Goal: Task Accomplishment & Management: Use online tool/utility

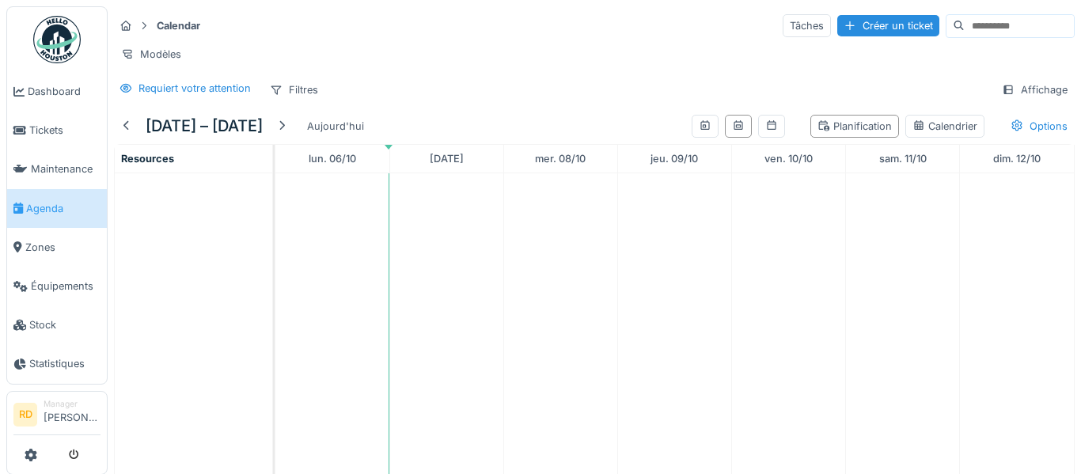
click at [24, 211] on li "Agenda" at bounding box center [56, 208] width 87 height 15
click at [288, 127] on div at bounding box center [281, 126] width 13 height 15
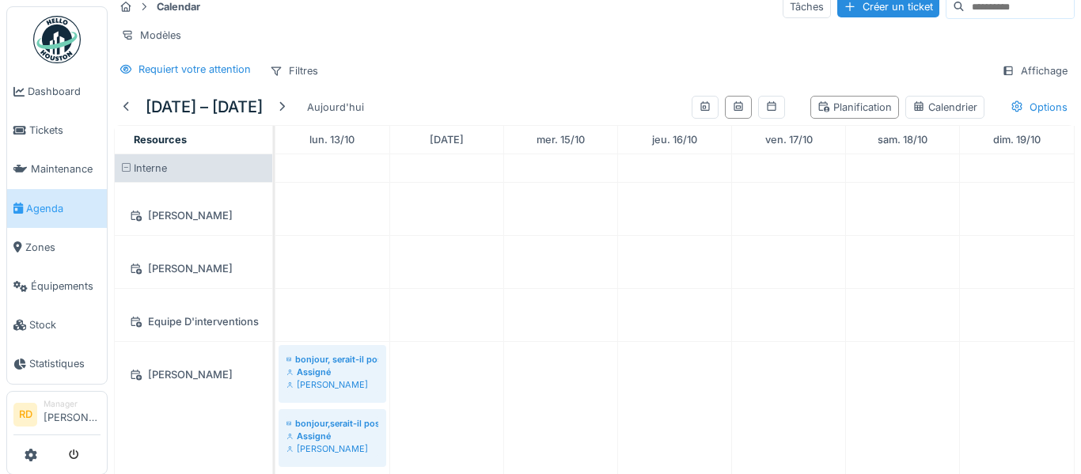
scroll to position [36, 0]
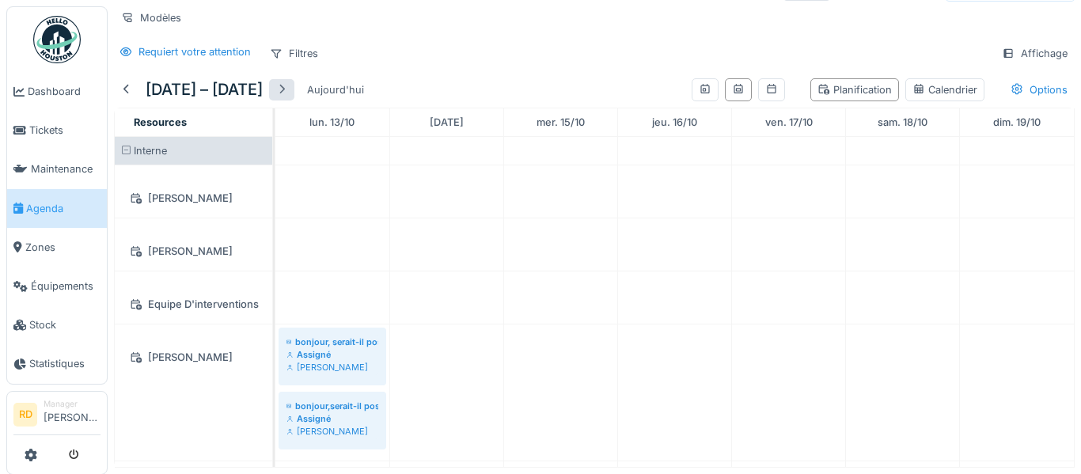
click at [294, 79] on div at bounding box center [281, 89] width 25 height 21
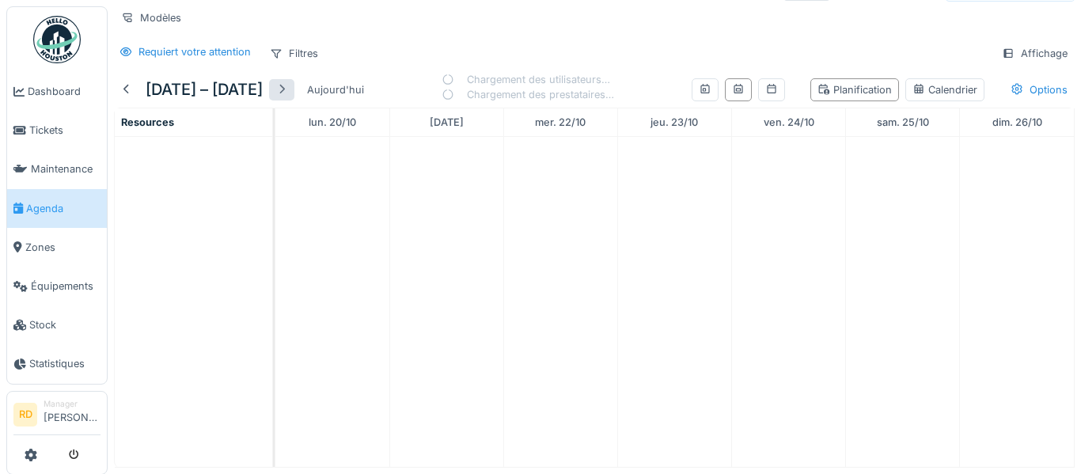
click at [294, 79] on div at bounding box center [281, 89] width 25 height 21
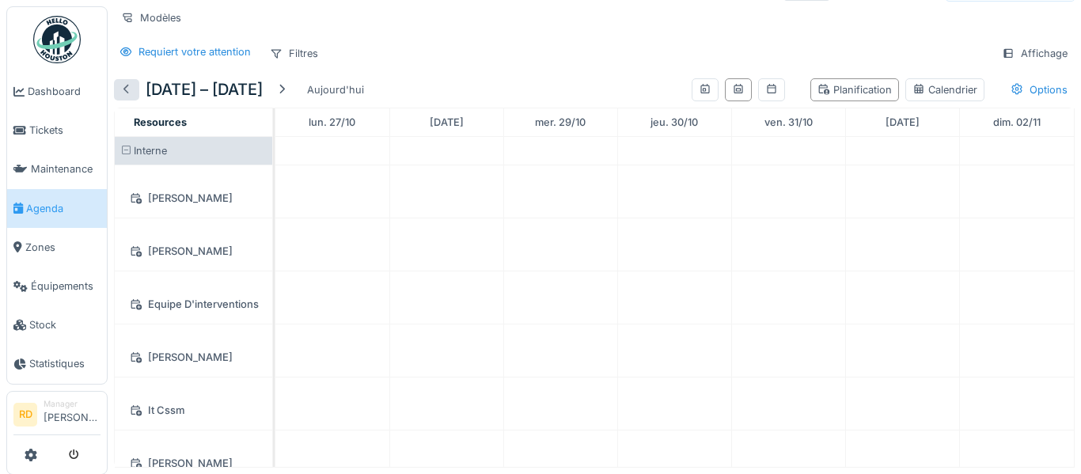
click at [127, 89] on div at bounding box center [126, 89] width 13 height 15
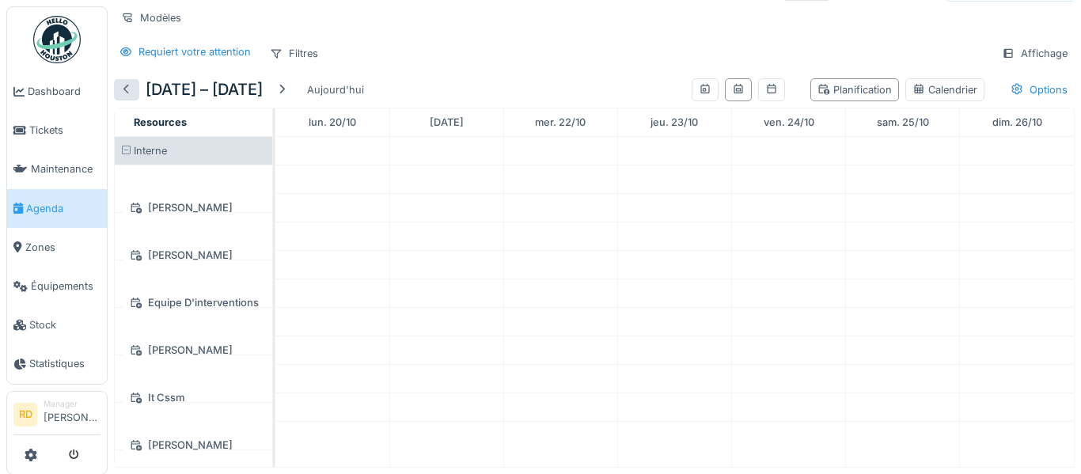
click at [127, 89] on div at bounding box center [126, 89] width 13 height 15
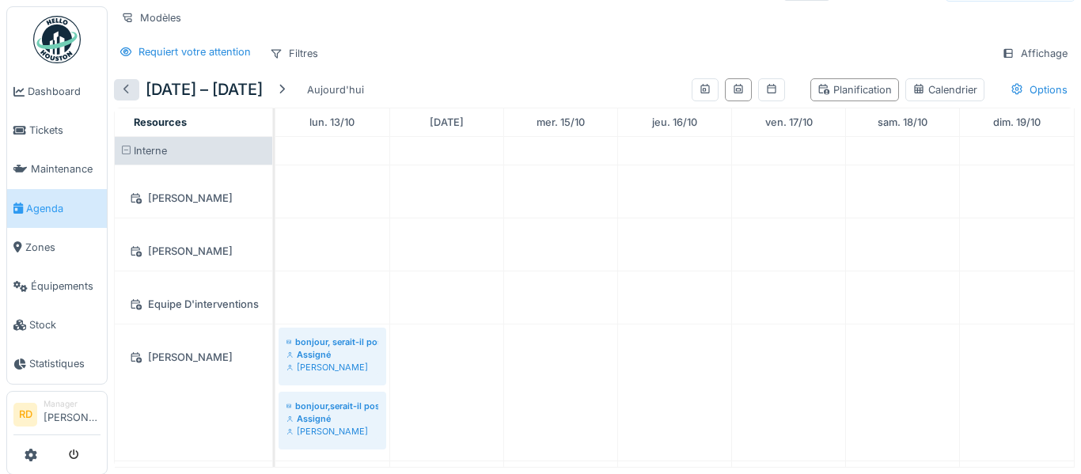
click at [127, 89] on div at bounding box center [126, 89] width 13 height 15
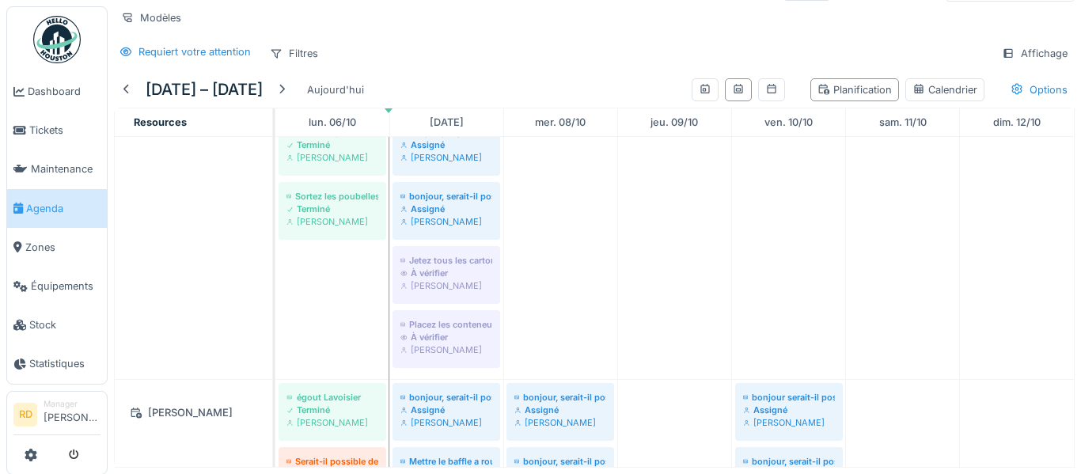
scroll to position [0, 0]
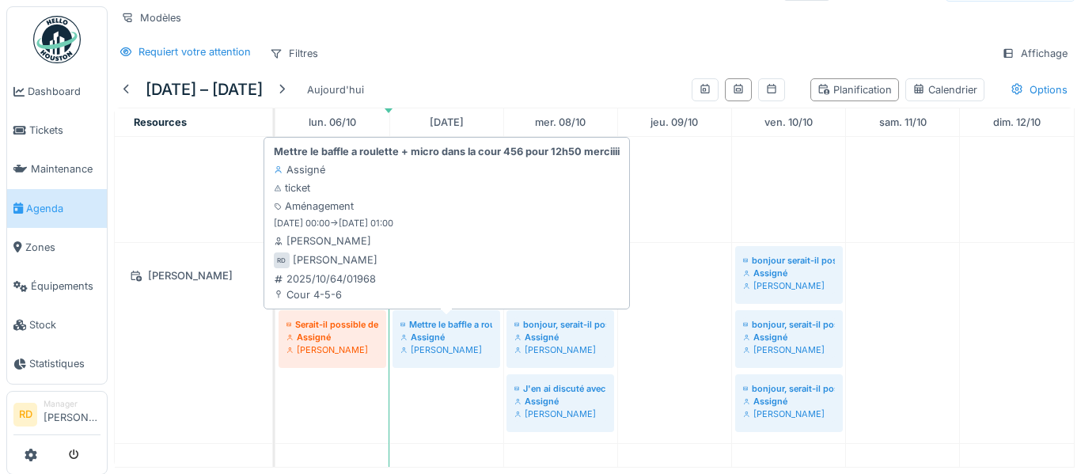
click at [435, 340] on div "Assigné" at bounding box center [446, 337] width 92 height 13
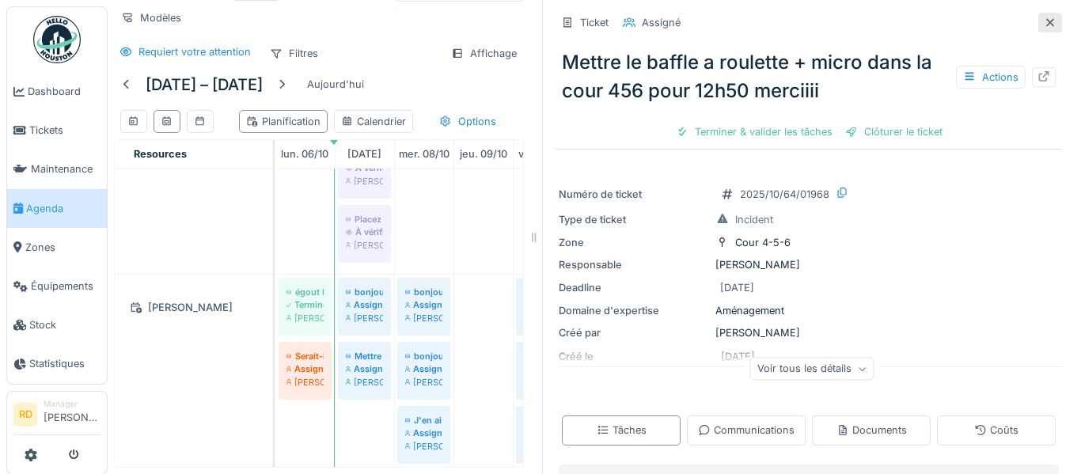
click at [1053, 19] on icon at bounding box center [1050, 22] width 8 height 8
click at [524, 19] on div "Modèles" at bounding box center [319, 17] width 410 height 23
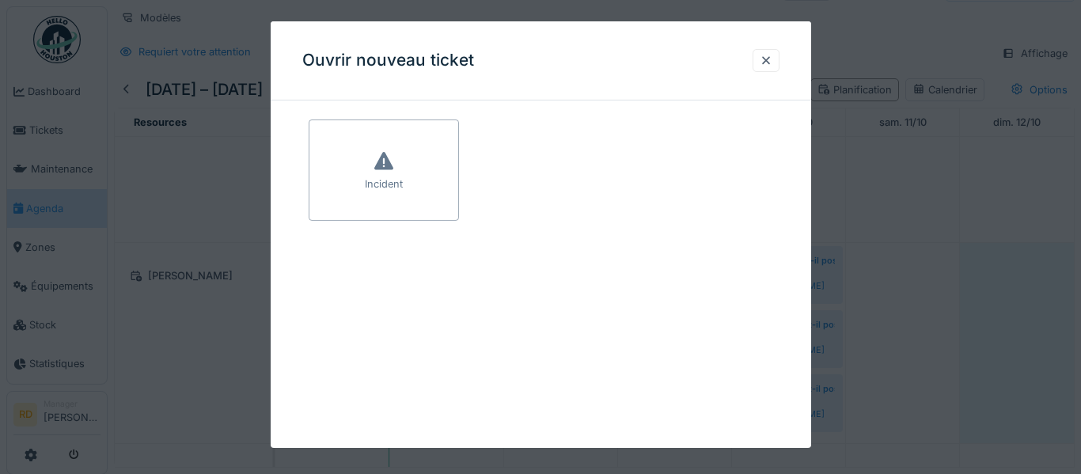
click at [1071, 366] on div at bounding box center [540, 237] width 1081 height 474
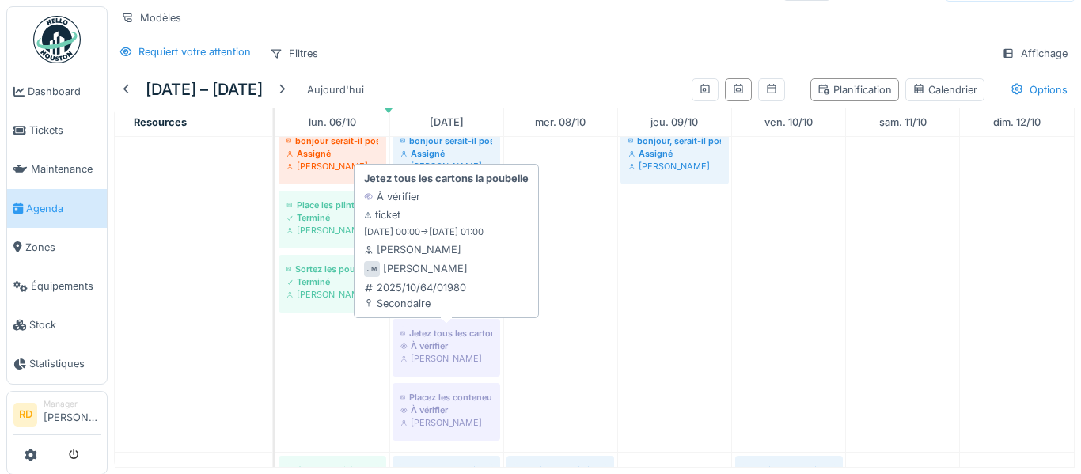
click at [458, 355] on div "Joel Miras" at bounding box center [446, 358] width 92 height 13
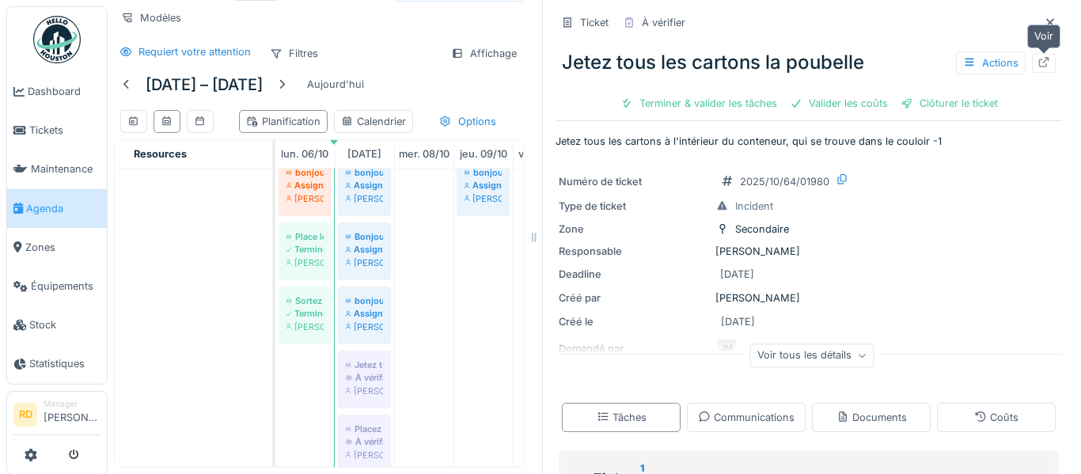
click at [1040, 64] on icon at bounding box center [1044, 62] width 10 height 10
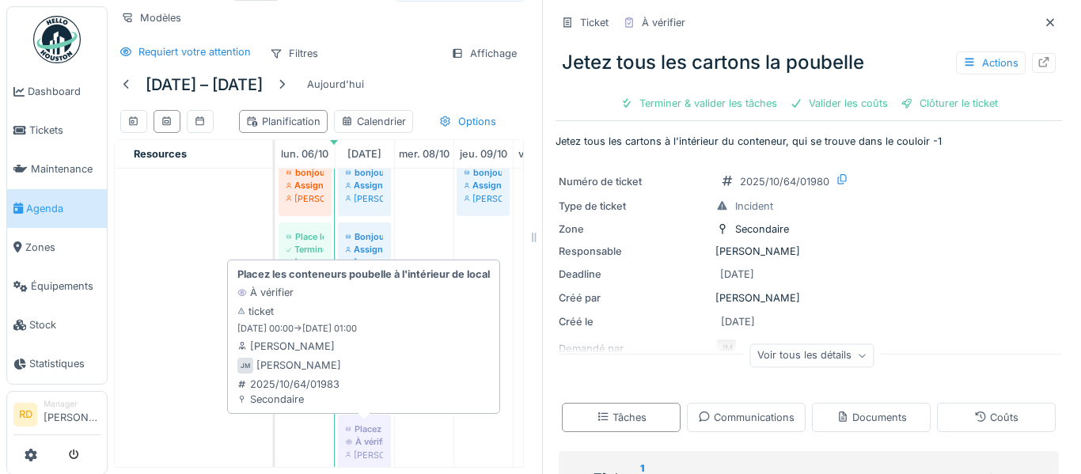
click at [346, 452] on icon at bounding box center [348, 455] width 5 height 6
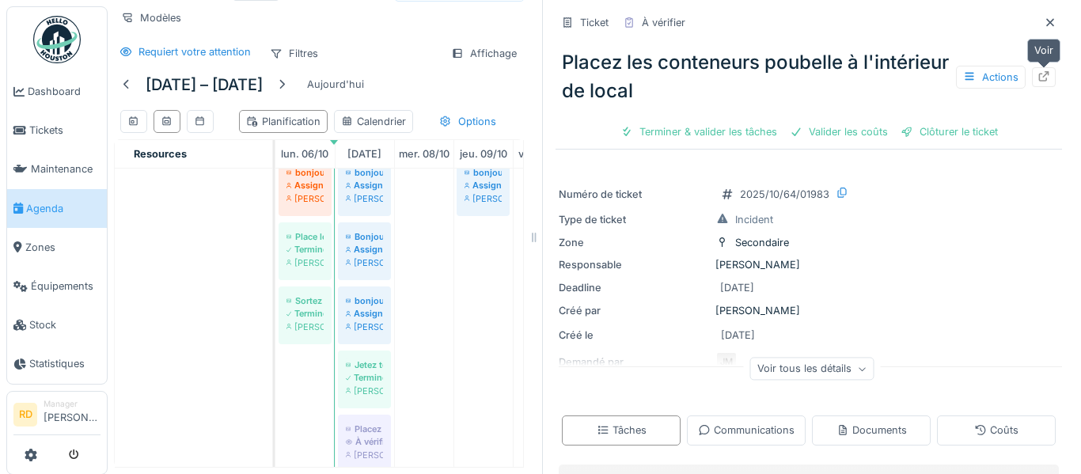
click at [1049, 78] on icon at bounding box center [1043, 76] width 13 height 10
click at [1054, 13] on div at bounding box center [1050, 23] width 24 height 20
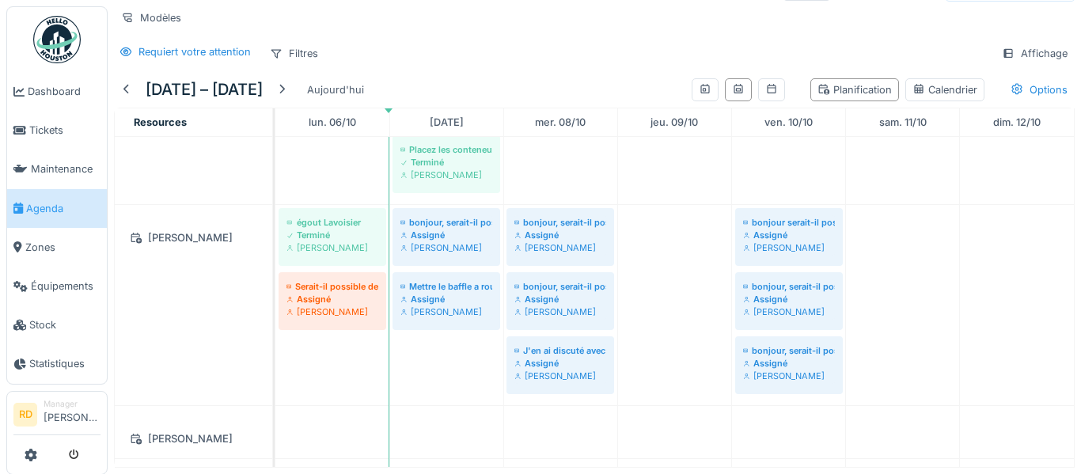
scroll to position [827, 0]
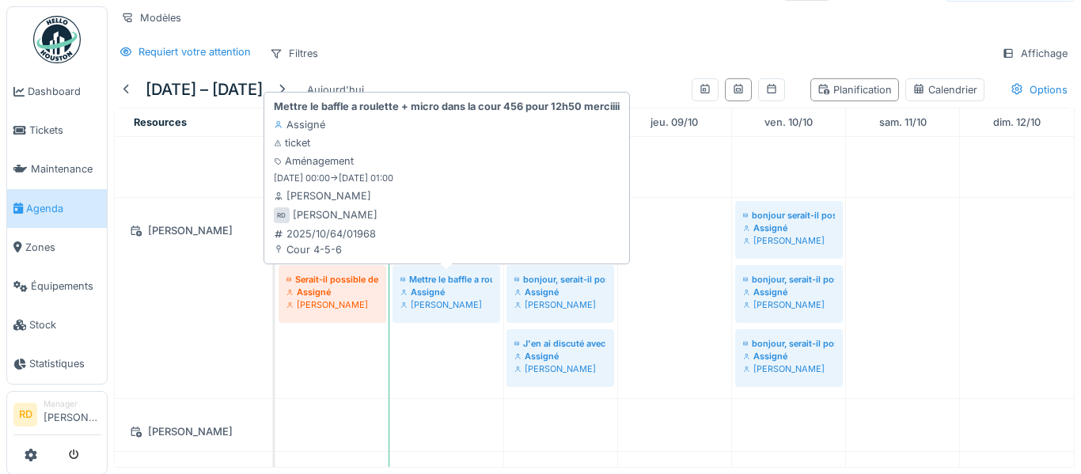
click at [469, 279] on div "Mettre le baffle a roulette + micro dans la cour 456 pour 12h50 merciiii" at bounding box center [446, 279] width 92 height 13
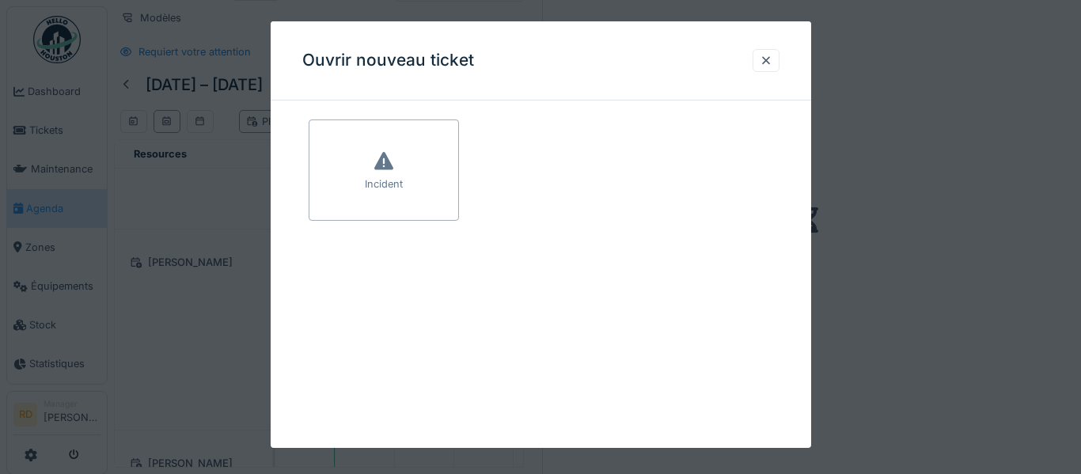
scroll to position [47, 0]
click at [760, 61] on div at bounding box center [766, 60] width 13 height 15
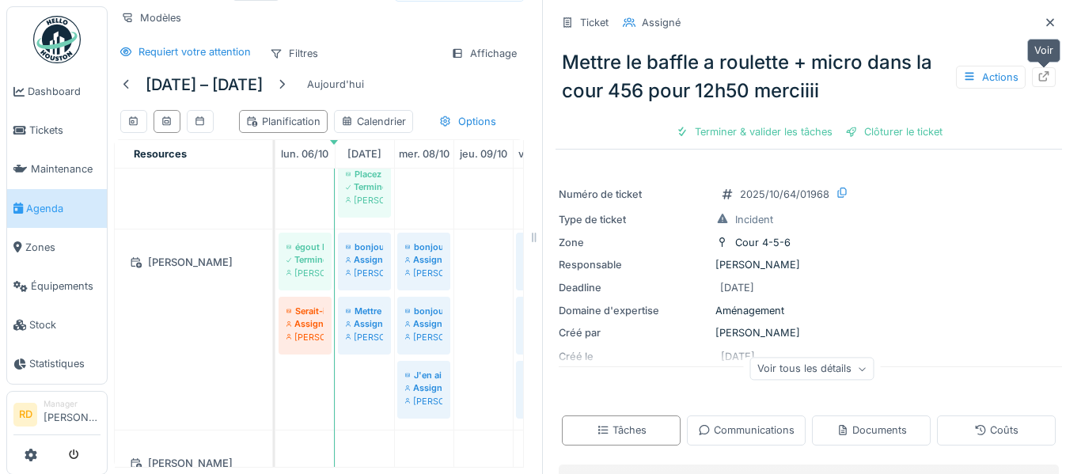
click at [1053, 85] on div at bounding box center [1044, 77] width 24 height 20
click at [1042, 25] on div at bounding box center [1050, 23] width 24 height 20
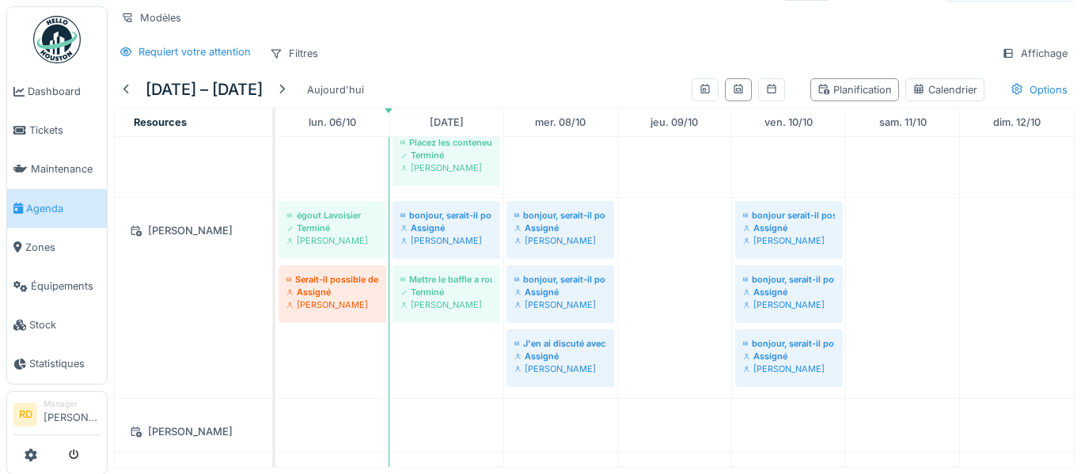
scroll to position [36, 0]
click at [1042, 25] on div "Modèles" at bounding box center [594, 17] width 961 height 23
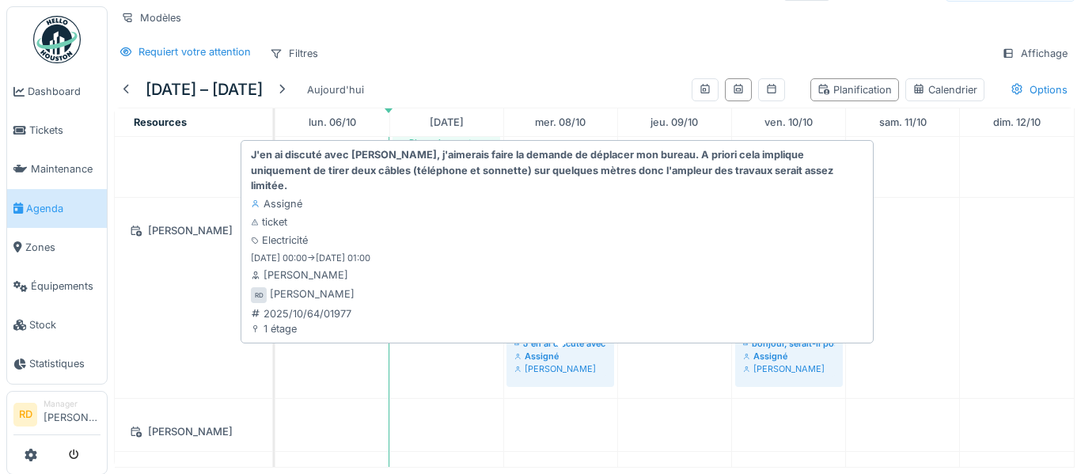
click at [533, 346] on div "J'en ai discuté avec [PERSON_NAME], j'aimerais faire la demande de déplacer mon…" at bounding box center [560, 343] width 92 height 13
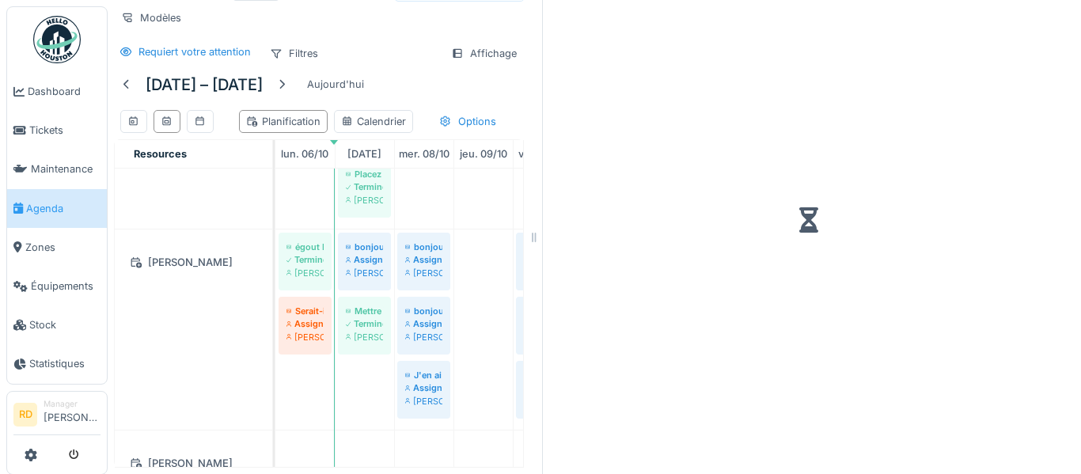
scroll to position [47, 0]
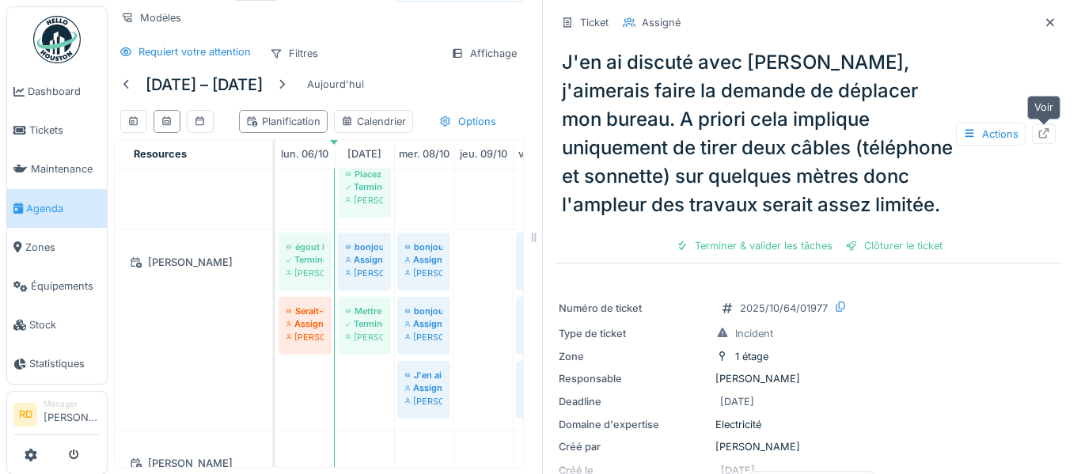
click at [1036, 139] on div at bounding box center [1044, 134] width 24 height 20
click at [1052, 17] on icon at bounding box center [1050, 22] width 13 height 10
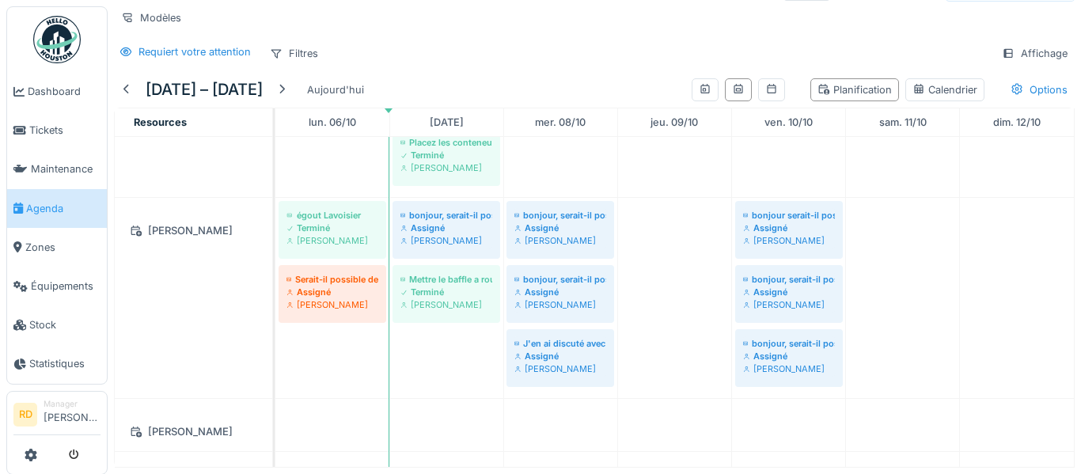
scroll to position [36, 0]
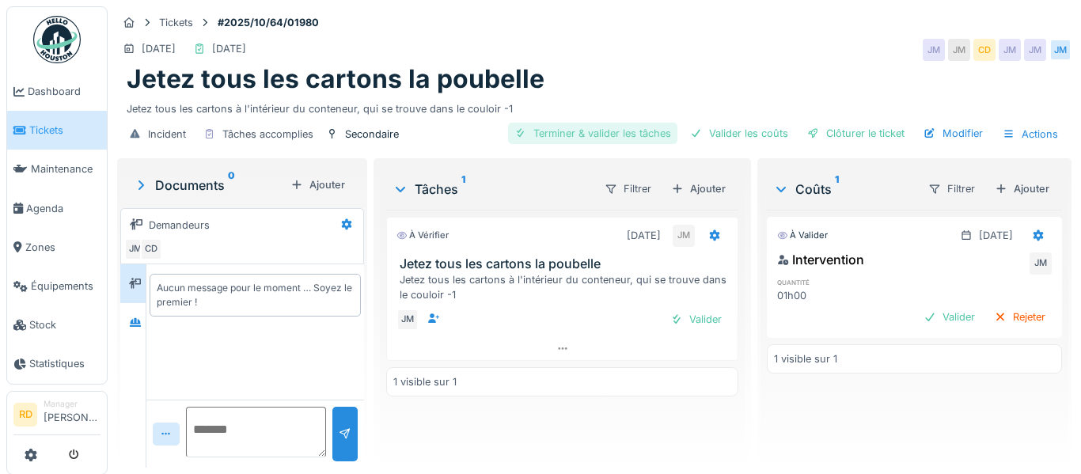
click at [660, 137] on div "Terminer & valider les tâches" at bounding box center [592, 133] width 169 height 21
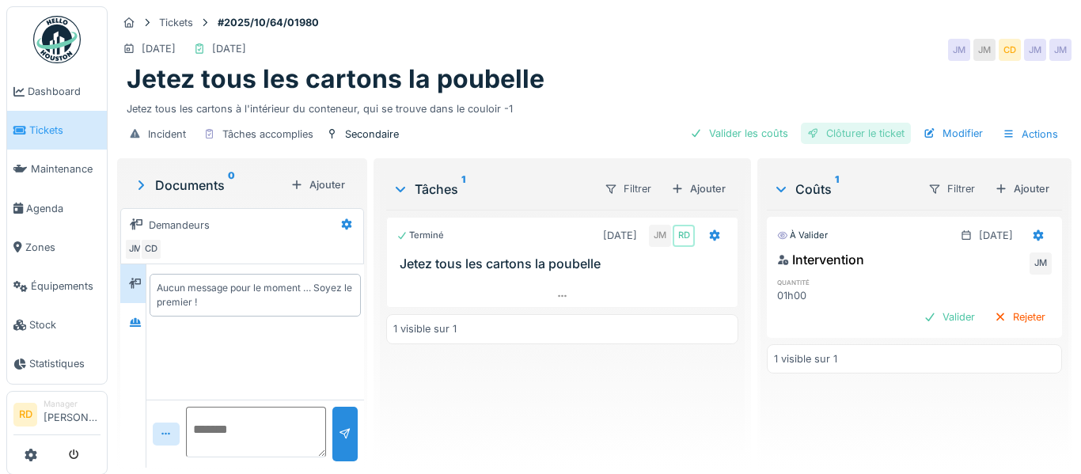
click at [807, 132] on div at bounding box center [813, 133] width 13 height 15
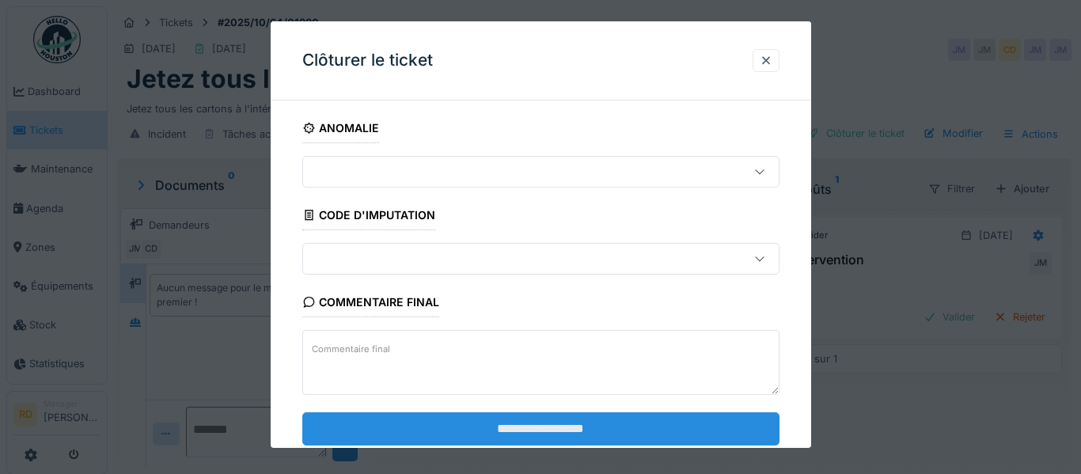
click at [548, 421] on input "**********" at bounding box center [540, 427] width 477 height 33
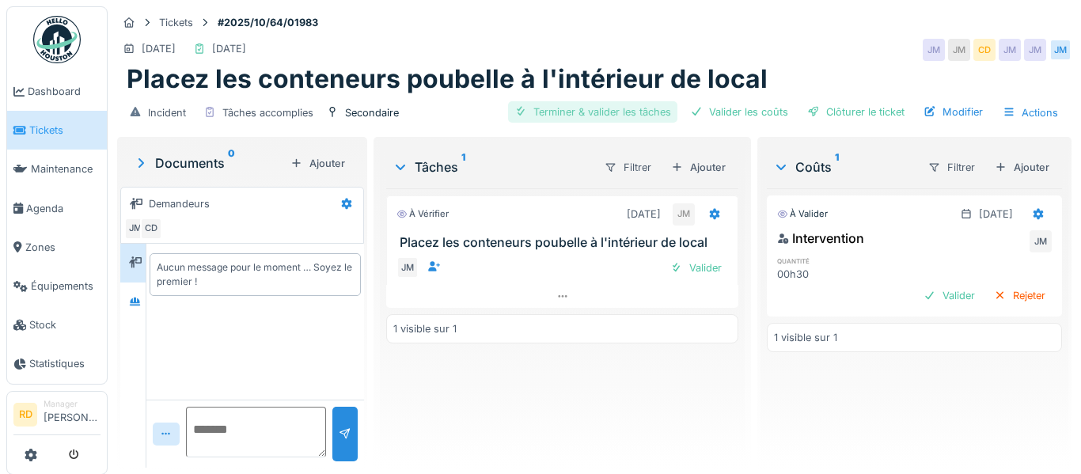
click at [640, 110] on div "Terminer & valider les tâches" at bounding box center [592, 111] width 169 height 21
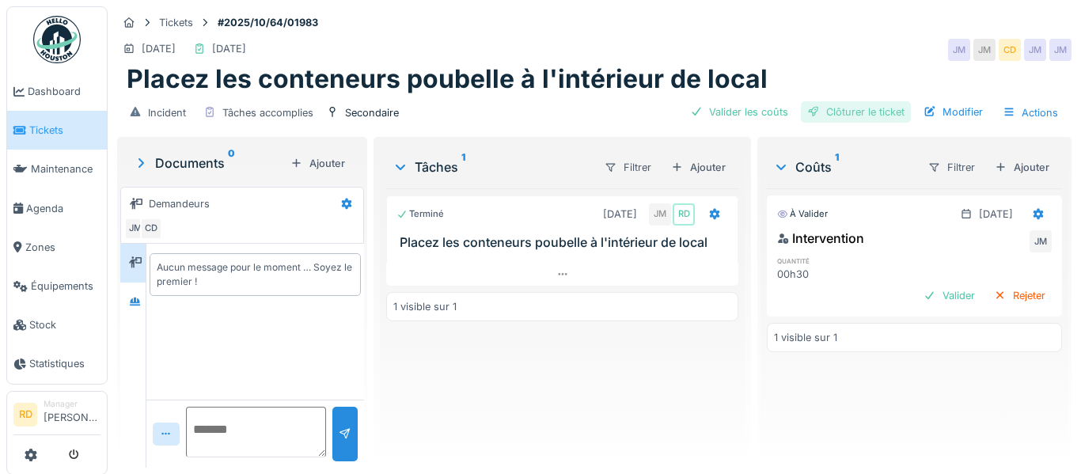
click at [842, 110] on div "Clôturer le ticket" at bounding box center [856, 111] width 110 height 21
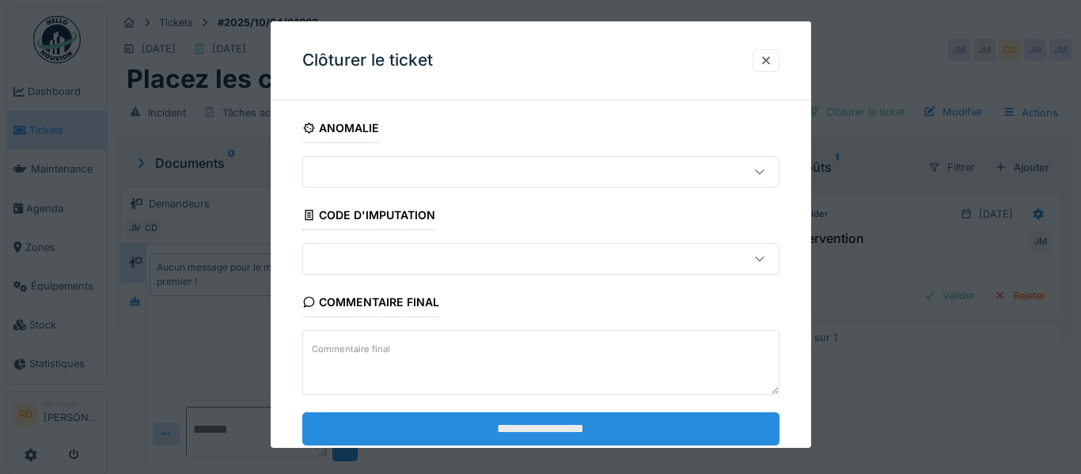
click at [628, 426] on input "**********" at bounding box center [540, 427] width 477 height 33
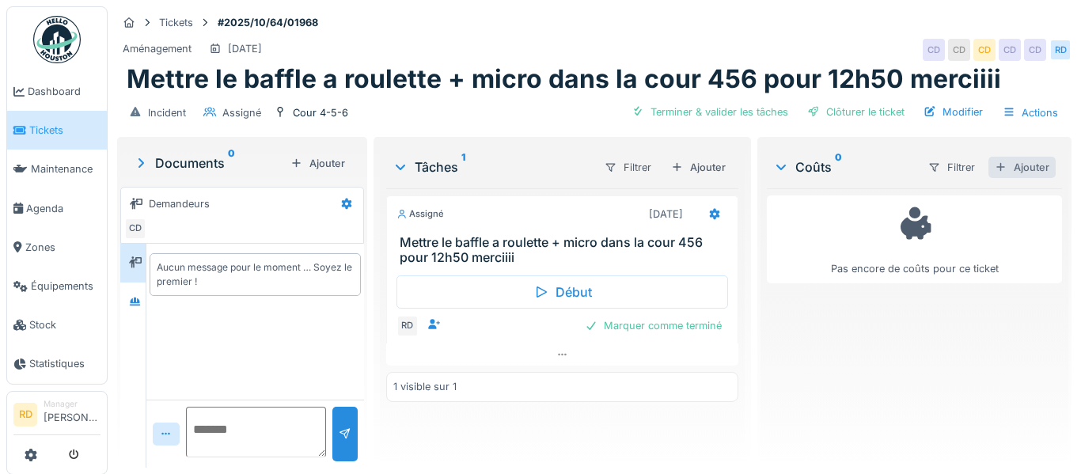
click at [1026, 158] on div "Ajouter" at bounding box center [1021, 167] width 67 height 21
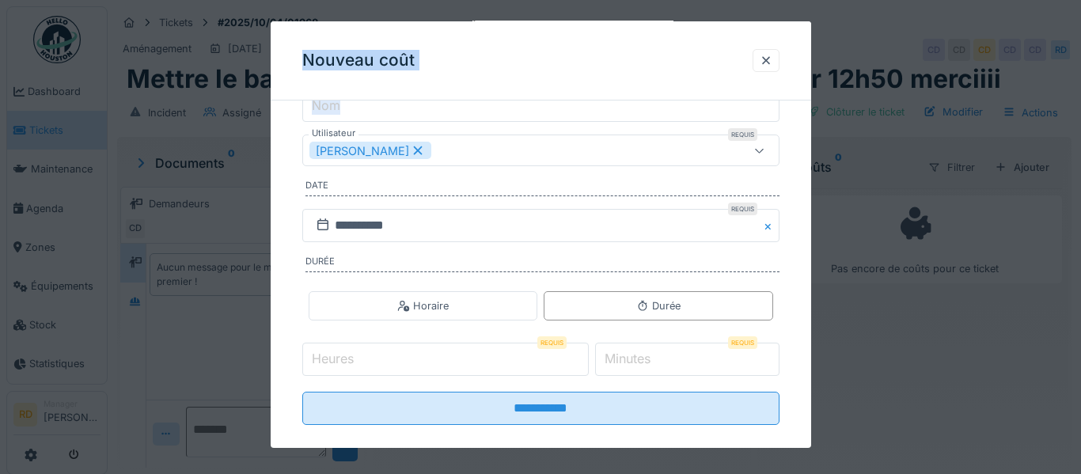
scroll to position [229, 0]
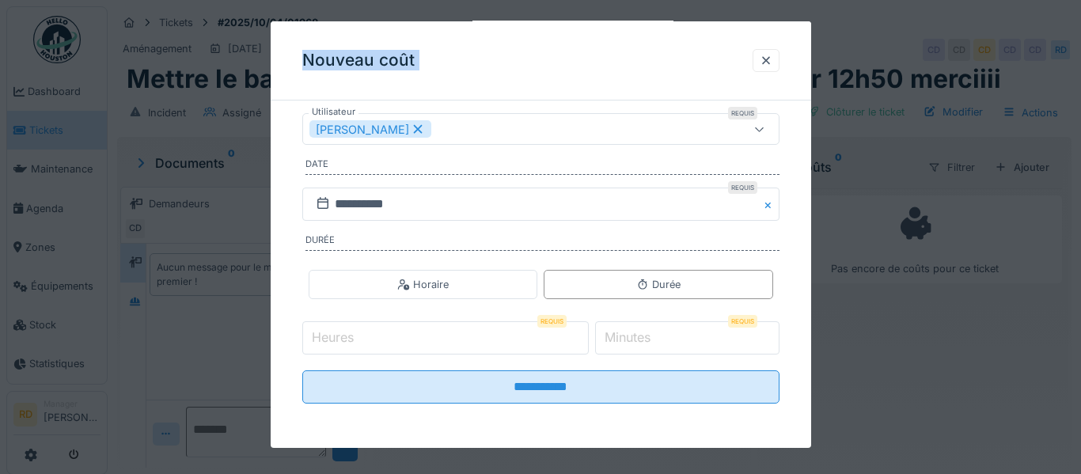
drag, startPoint x: 805, startPoint y: 322, endPoint x: 810, endPoint y: 450, distance: 128.3
click at [810, 450] on div "**********" at bounding box center [594, 237] width 973 height 474
click at [589, 335] on input "*" at bounding box center [445, 337] width 286 height 33
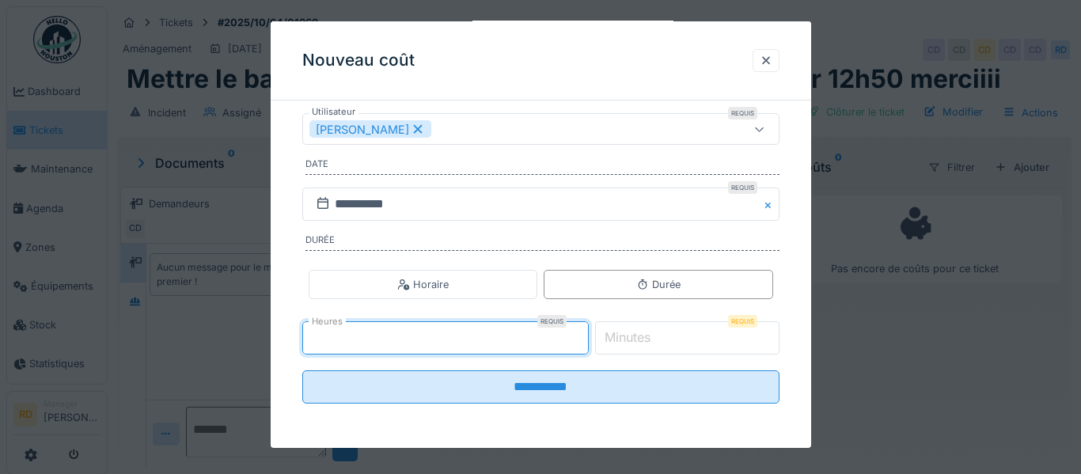
type input "*"
click at [589, 341] on input "*" at bounding box center [445, 337] width 286 height 33
click at [768, 334] on input "*" at bounding box center [687, 337] width 184 height 33
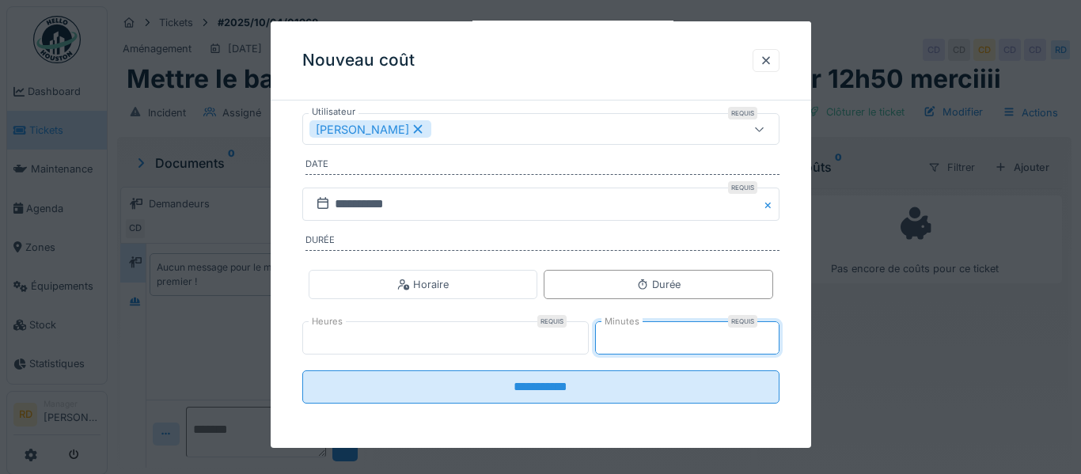
click at [768, 334] on input "*" at bounding box center [687, 337] width 184 height 33
click at [763, 338] on input "*" at bounding box center [687, 337] width 184 height 33
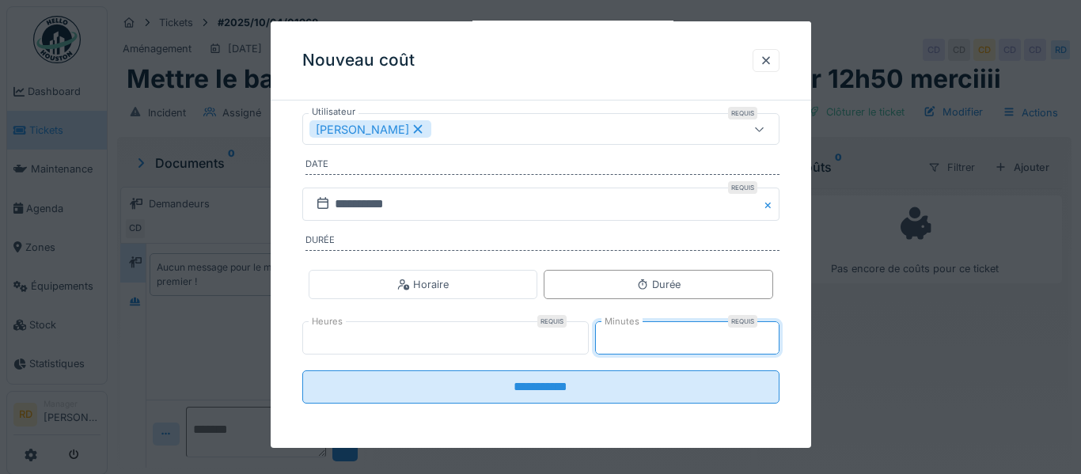
click at [763, 338] on input "*" at bounding box center [687, 337] width 184 height 33
click at [768, 335] on input "*" at bounding box center [687, 337] width 184 height 33
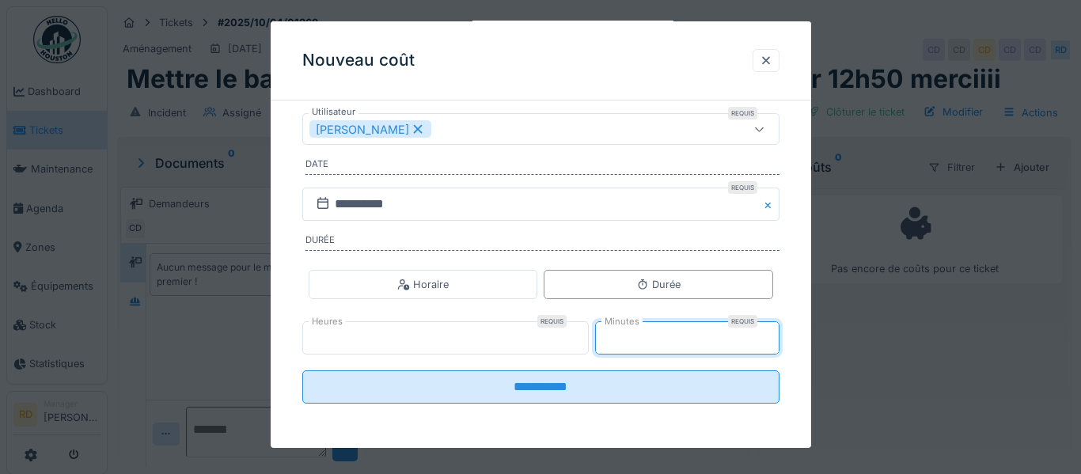
click at [768, 335] on input "*" at bounding box center [687, 337] width 184 height 33
click at [768, 335] on input "**" at bounding box center [687, 337] width 184 height 33
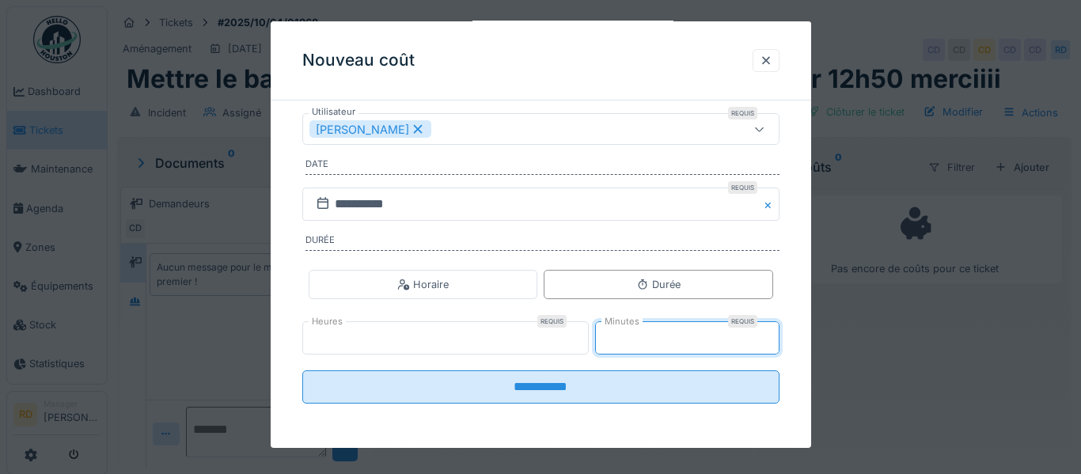
click at [768, 335] on input "**" at bounding box center [687, 337] width 184 height 33
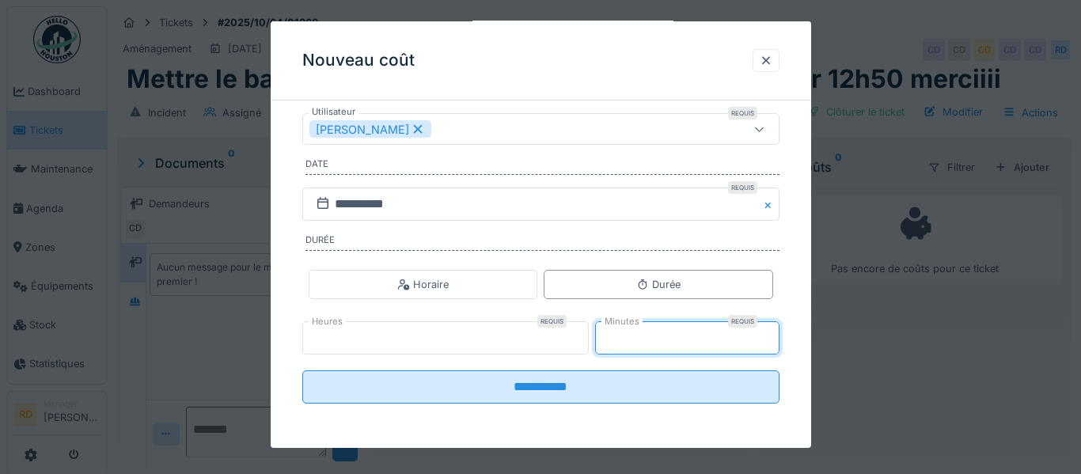
click at [768, 335] on input "**" at bounding box center [687, 337] width 184 height 33
type input "**"
click at [768, 335] on input "**" at bounding box center [687, 337] width 184 height 33
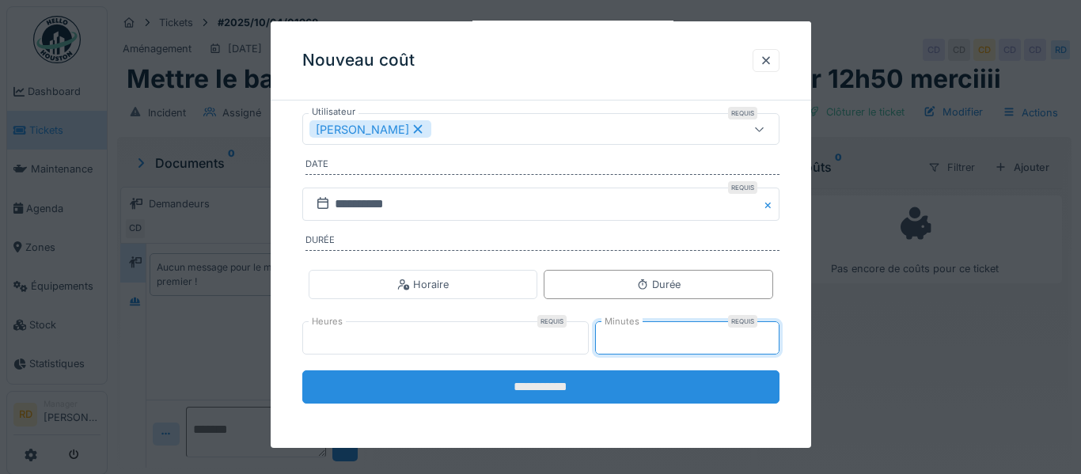
click at [660, 392] on input "**********" at bounding box center [540, 386] width 477 height 33
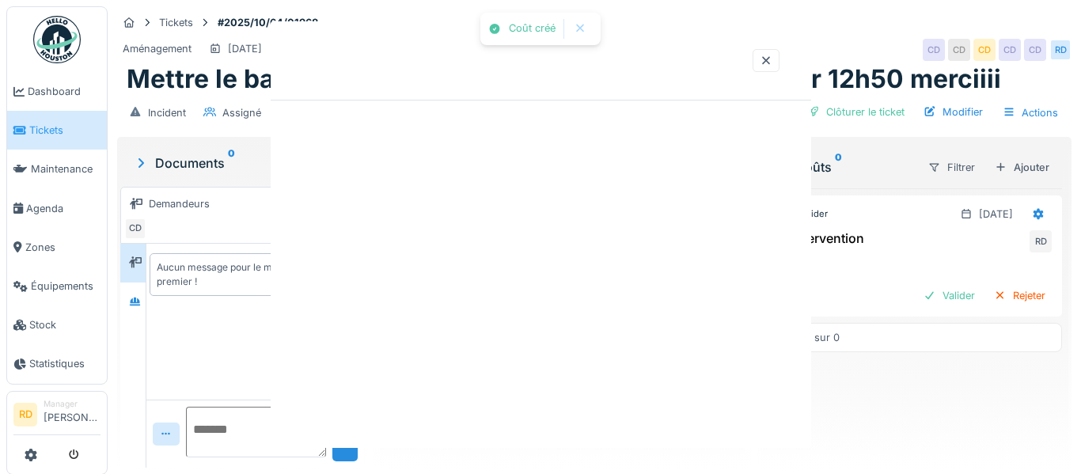
scroll to position [0, 0]
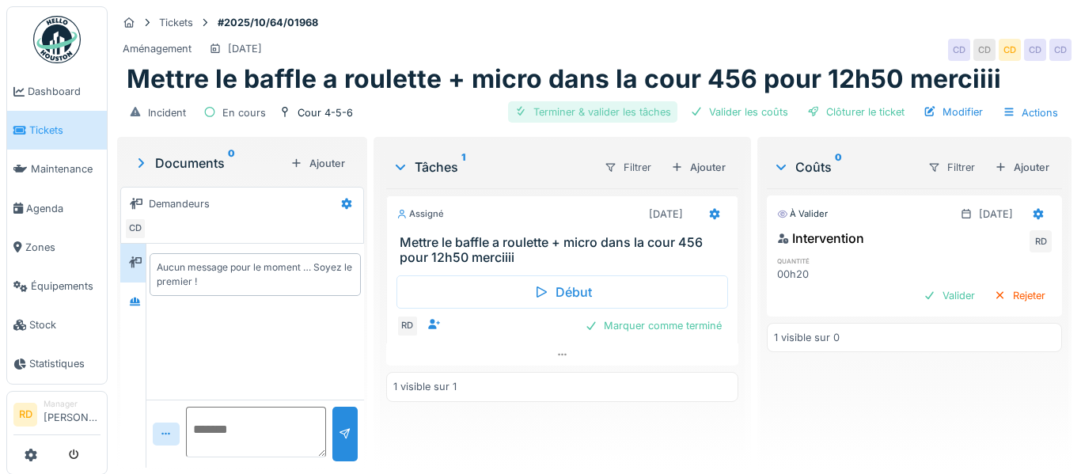
click at [649, 111] on div "Terminer & valider les tâches" at bounding box center [592, 111] width 169 height 21
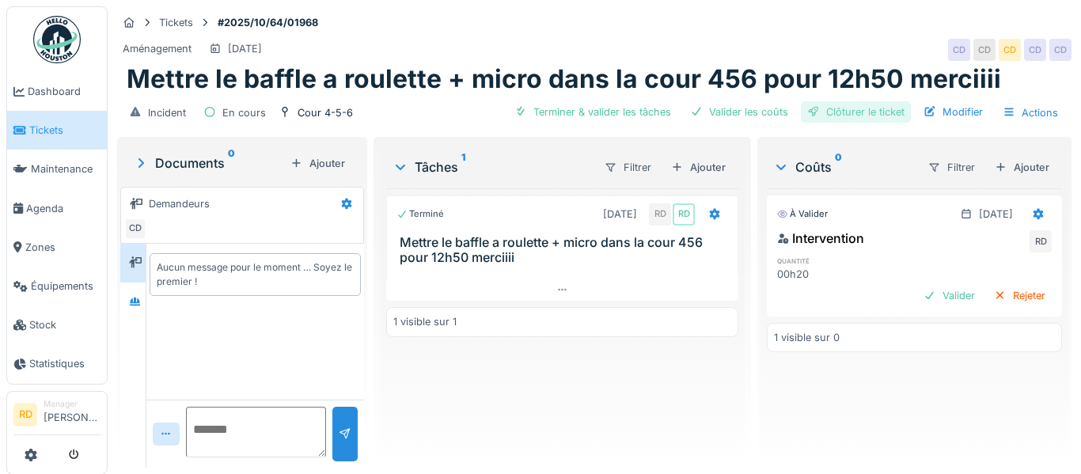
click at [847, 114] on div "Clôturer le ticket" at bounding box center [856, 111] width 110 height 21
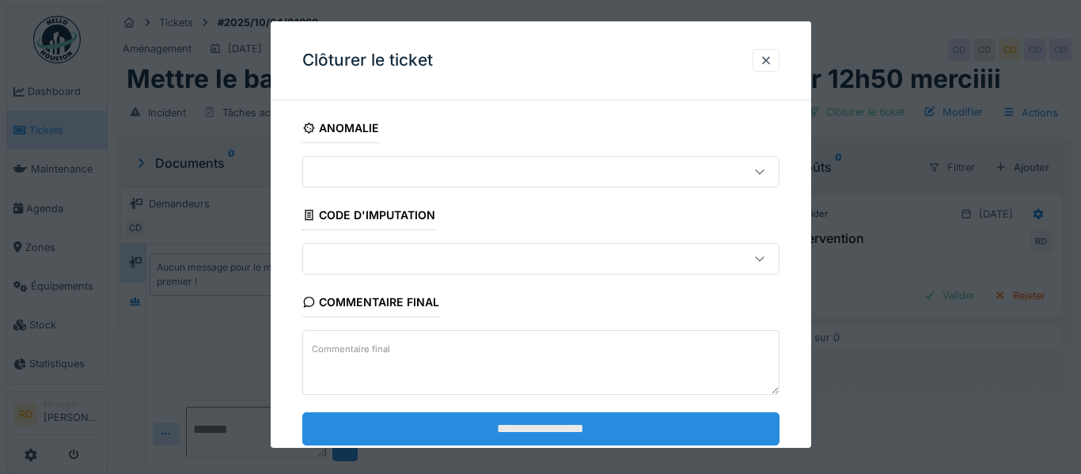
click at [650, 417] on input "**********" at bounding box center [540, 427] width 477 height 33
